Goal: Navigation & Orientation: Find specific page/section

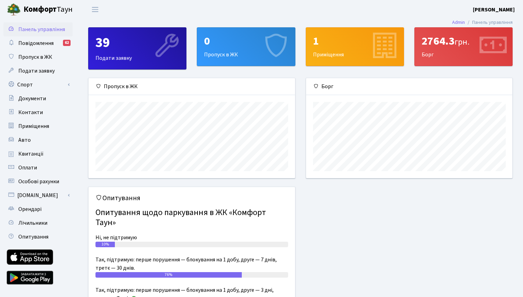
scroll to position [100, 206]
click at [452, 47] on div "2764.3 грн." at bounding box center [464, 41] width 84 height 13
click at [35, 156] on span "Квитанції" at bounding box center [30, 154] width 25 height 8
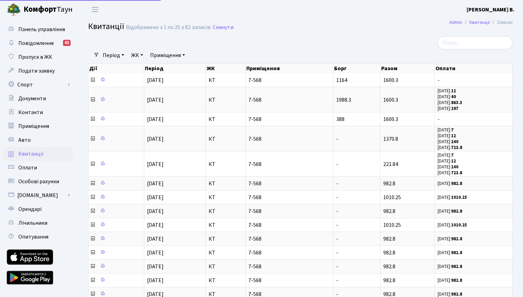
select select "25"
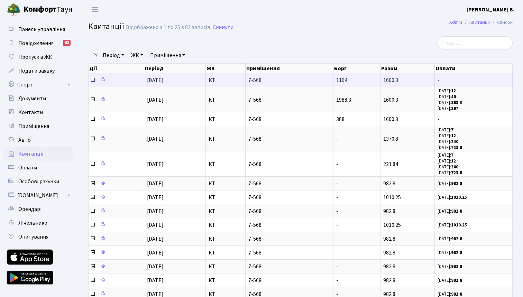
click at [93, 83] on icon at bounding box center [93, 80] width 6 height 6
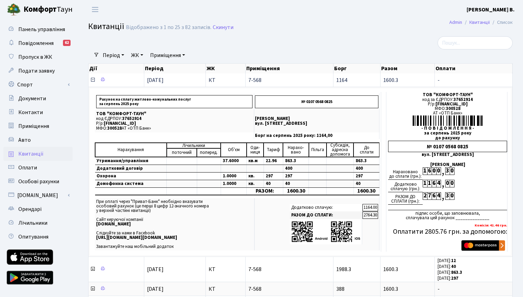
click at [92, 83] on icon at bounding box center [93, 80] width 6 height 6
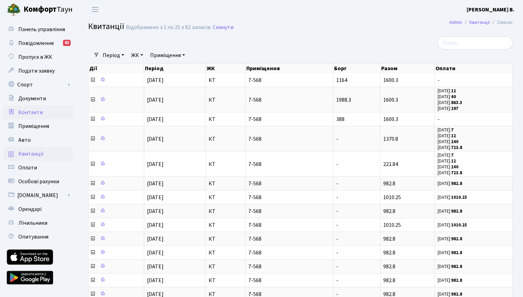
click at [36, 113] on span "Контакти" at bounding box center [30, 113] width 25 height 8
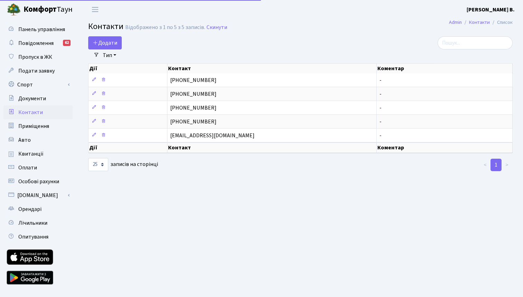
select select "25"
click at [46, 30] on span "Панель управління" at bounding box center [41, 30] width 47 height 8
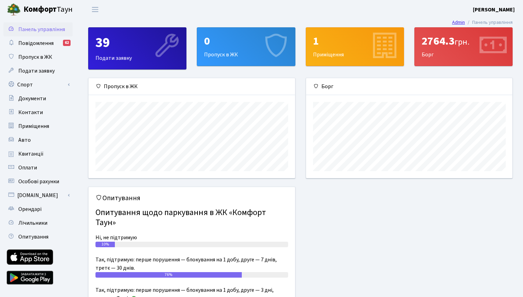
click at [456, 23] on link "Admin" at bounding box center [458, 22] width 13 height 7
click at [31, 238] on span "Опитування" at bounding box center [33, 237] width 30 height 8
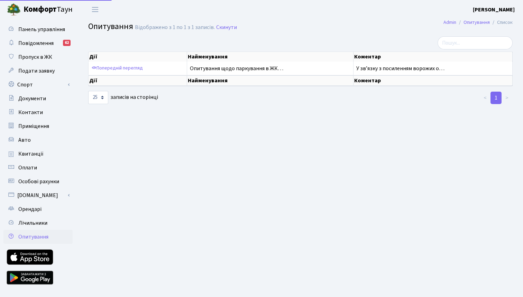
select select "25"
click at [34, 226] on span "Лічильники" at bounding box center [32, 223] width 29 height 8
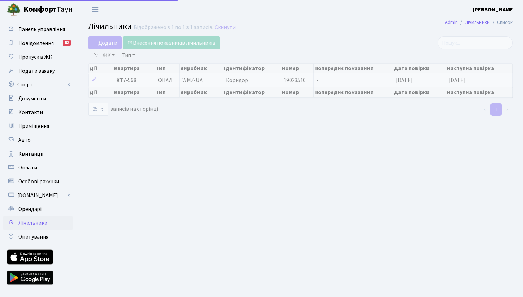
select select "25"
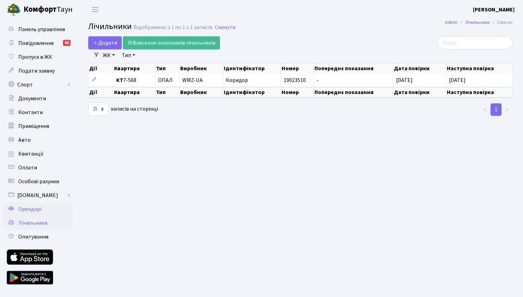
click at [33, 212] on span "Орендарі" at bounding box center [29, 210] width 23 height 8
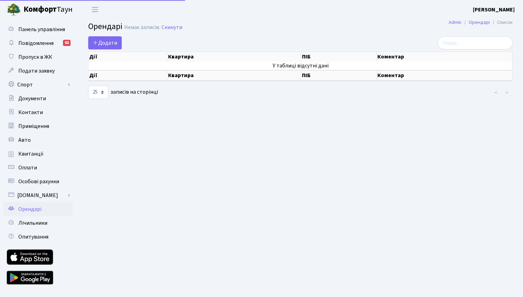
select select "25"
click at [30, 171] on span "Оплати" at bounding box center [27, 168] width 19 height 8
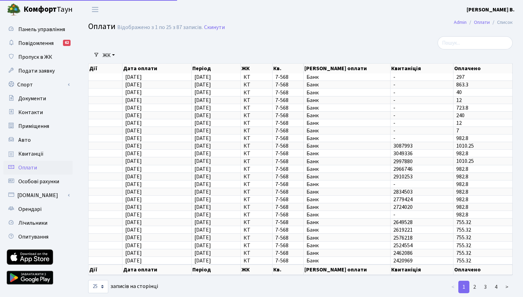
select select "25"
click at [27, 154] on span "Квитанції" at bounding box center [30, 154] width 25 height 8
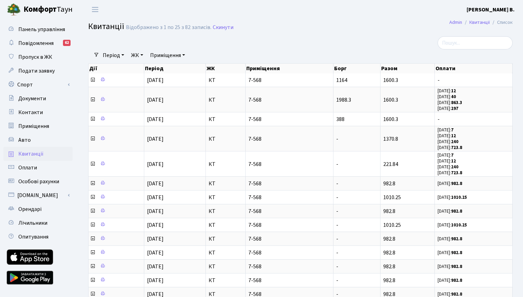
select select "25"
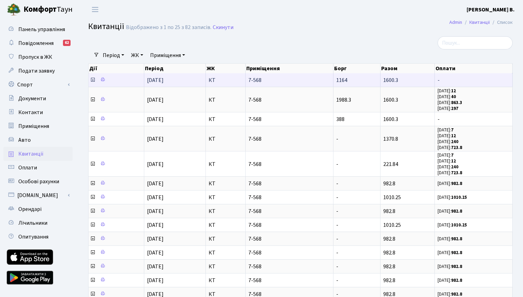
click at [93, 83] on icon at bounding box center [93, 80] width 6 height 6
